Goal: Find specific page/section: Find specific page/section

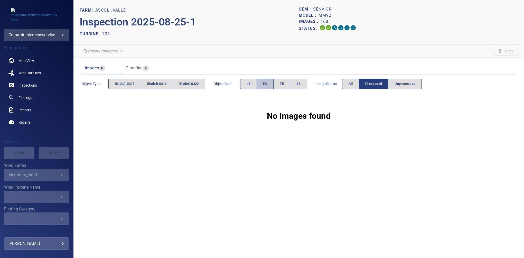
click at [261, 83] on button "PS" at bounding box center [265, 84] width 17 height 11
click at [355, 83] on button "All" at bounding box center [350, 84] width 17 height 11
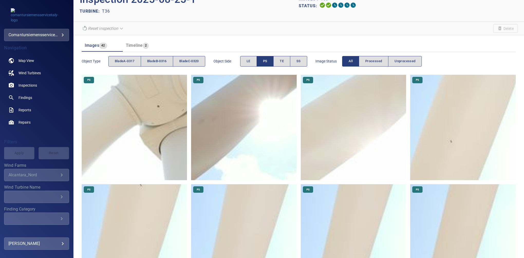
scroll to position [19, 0]
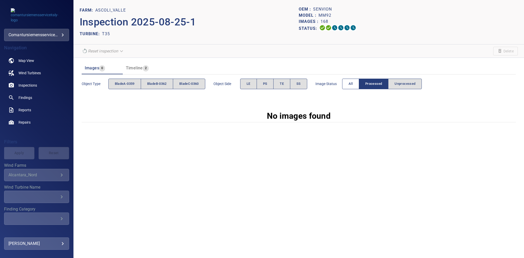
click at [353, 83] on span "All" at bounding box center [351, 84] width 4 height 6
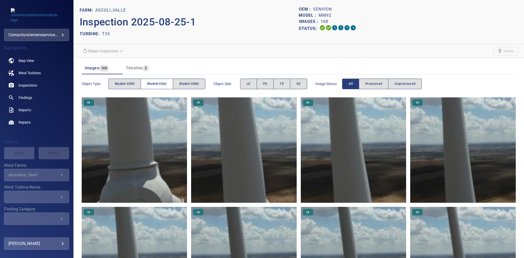
click at [155, 85] on span "bladeB-0362" at bounding box center [157, 84] width 20 height 6
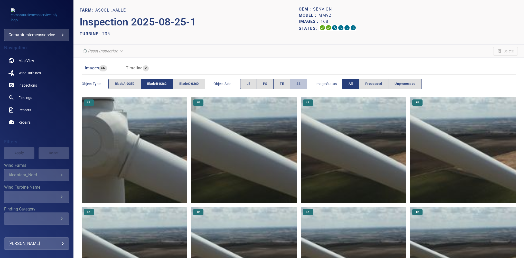
click at [296, 83] on button "SS" at bounding box center [298, 84] width 17 height 11
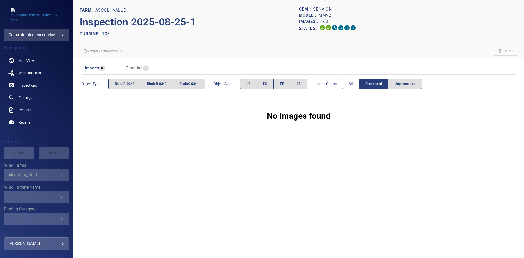
click at [356, 87] on button "All" at bounding box center [350, 84] width 17 height 11
